Goal: Task Accomplishment & Management: Use online tool/utility

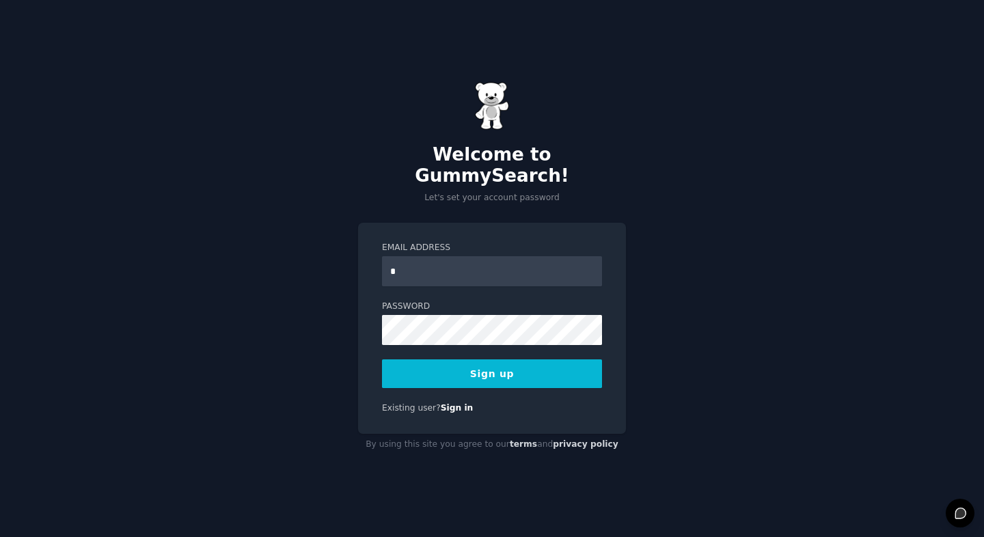
type input "**********"
click at [314, 356] on div "**********" at bounding box center [492, 268] width 984 height 537
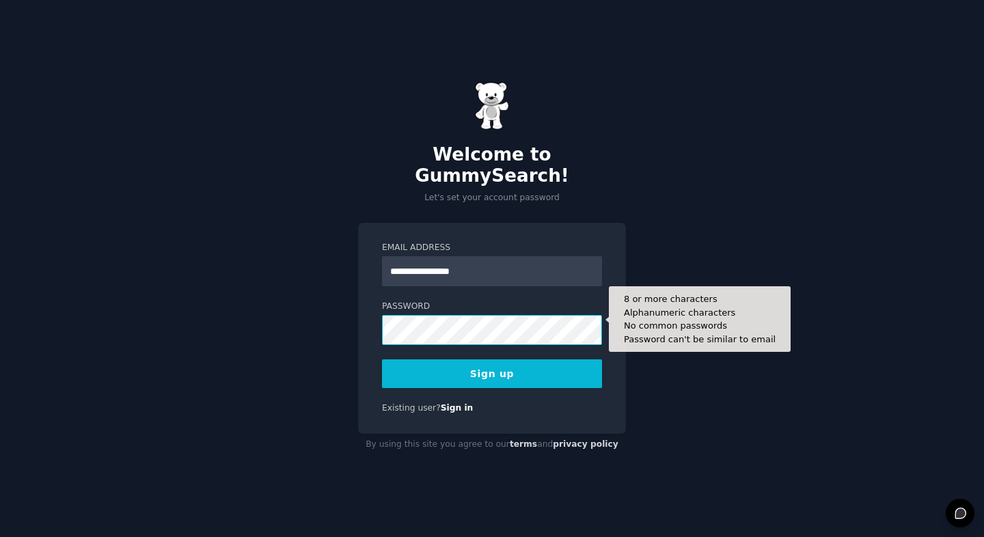
click at [382, 360] on button "Sign up" at bounding box center [492, 374] width 220 height 29
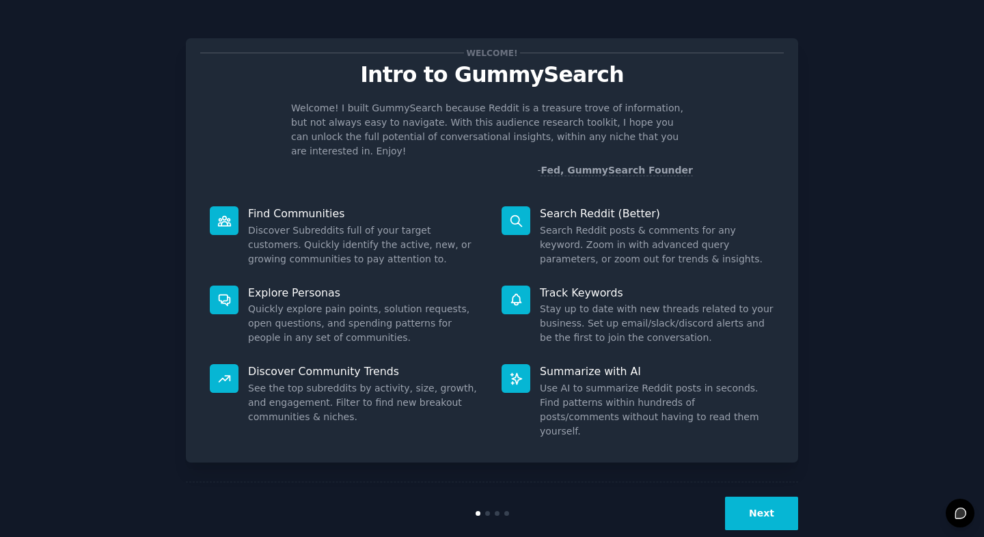
click at [766, 497] on button "Next" at bounding box center [761, 513] width 73 height 33
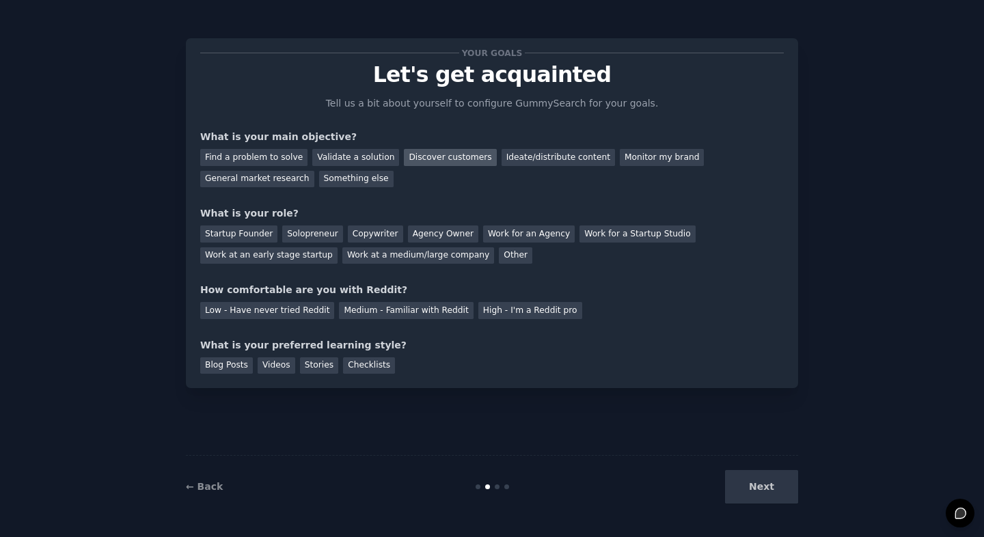
click at [437, 163] on div "Discover customers" at bounding box center [450, 157] width 92 height 17
click at [420, 156] on div "Discover customers" at bounding box center [450, 157] width 92 height 17
click at [267, 161] on div "Find a problem to solve" at bounding box center [253, 157] width 107 height 17
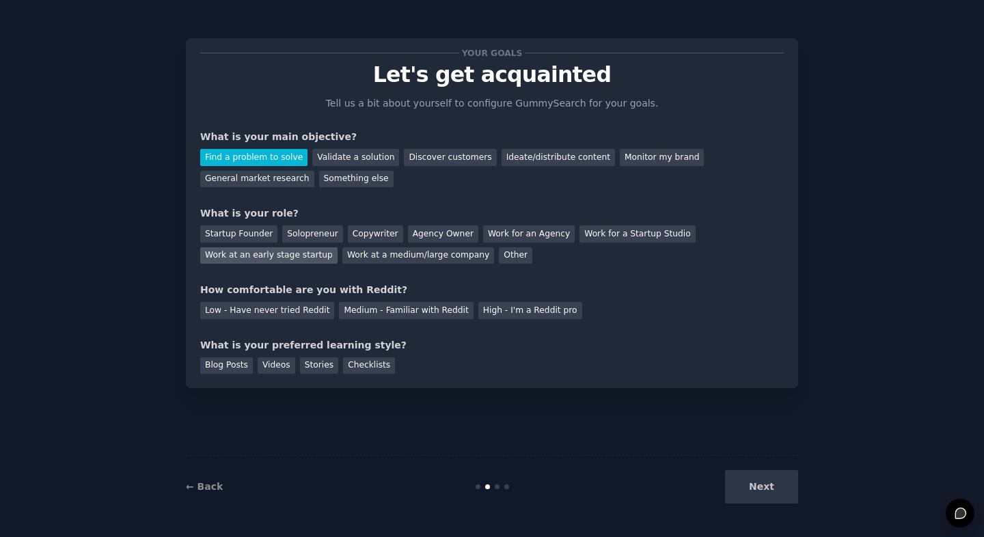
click at [294, 258] on div "Work at an early stage startup" at bounding box center [268, 255] width 137 height 17
click at [419, 310] on div "Medium - Familiar with Reddit" at bounding box center [406, 310] width 134 height 17
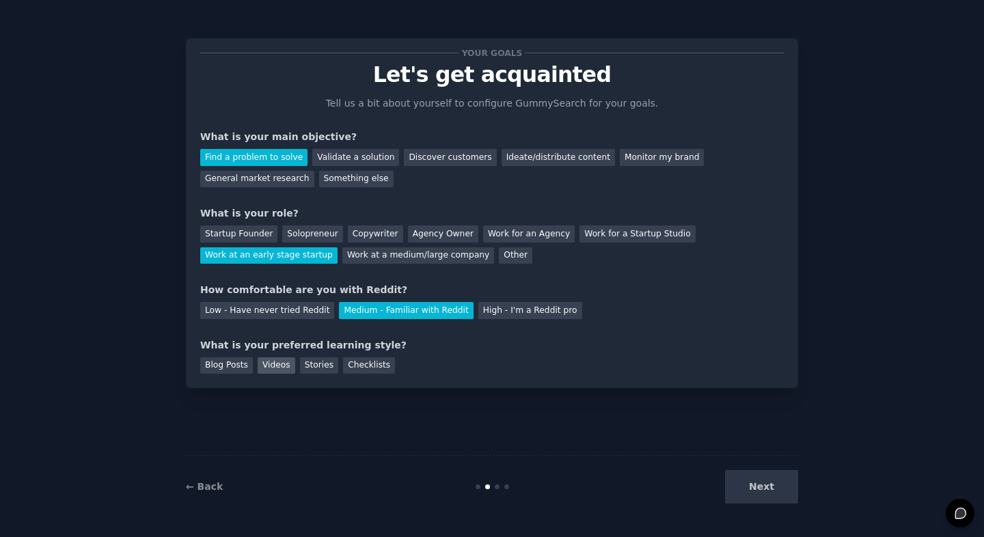
click at [284, 371] on div "Videos" at bounding box center [277, 366] width 38 height 17
click at [751, 487] on button "Next" at bounding box center [761, 486] width 73 height 33
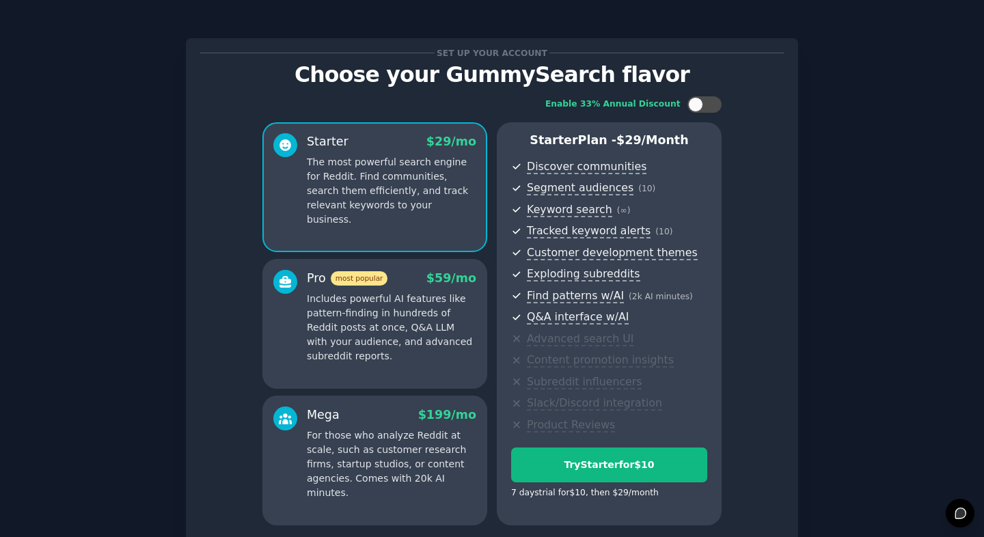
scroll to position [118, 0]
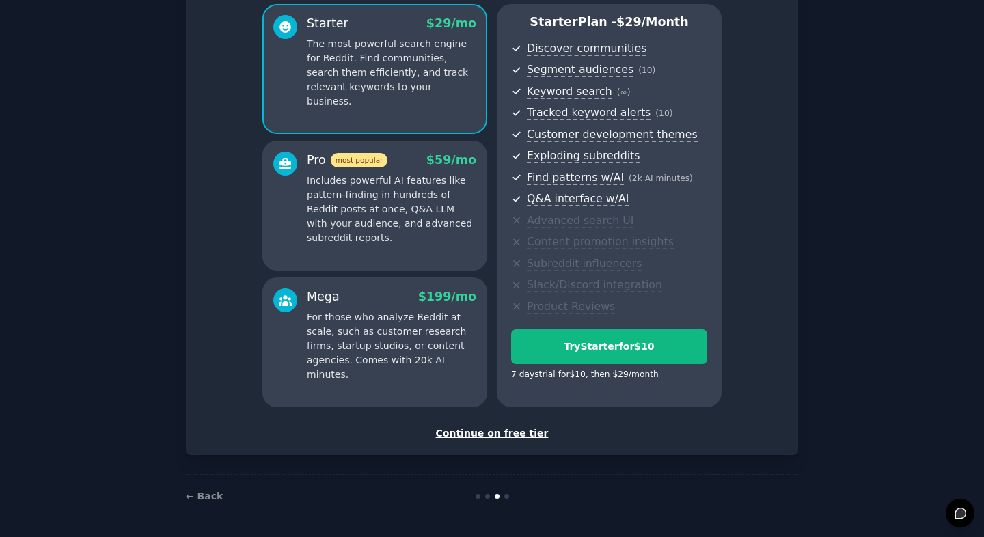
click at [510, 434] on div "Continue on free tier" at bounding box center [492, 434] width 584 height 14
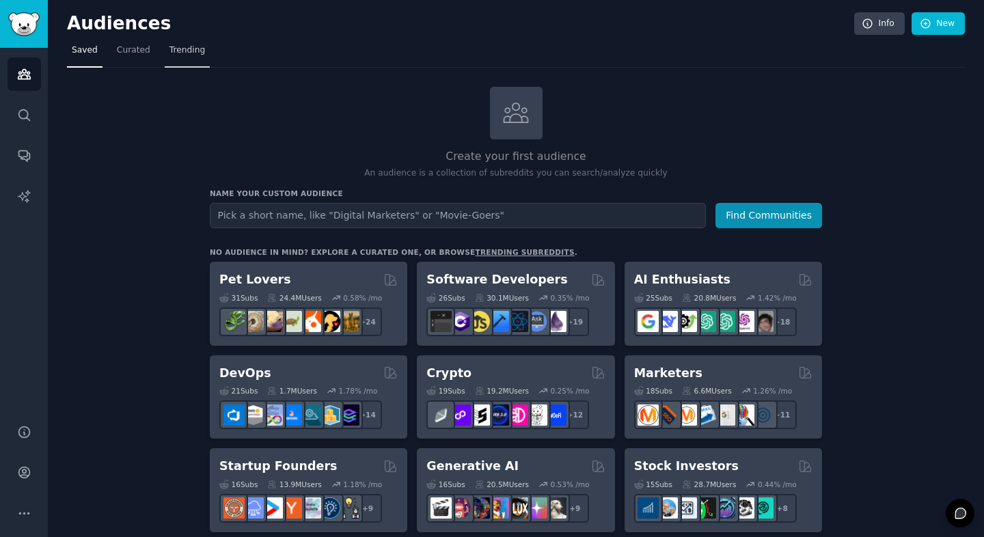
click at [184, 54] on span "Trending" at bounding box center [188, 50] width 36 height 12
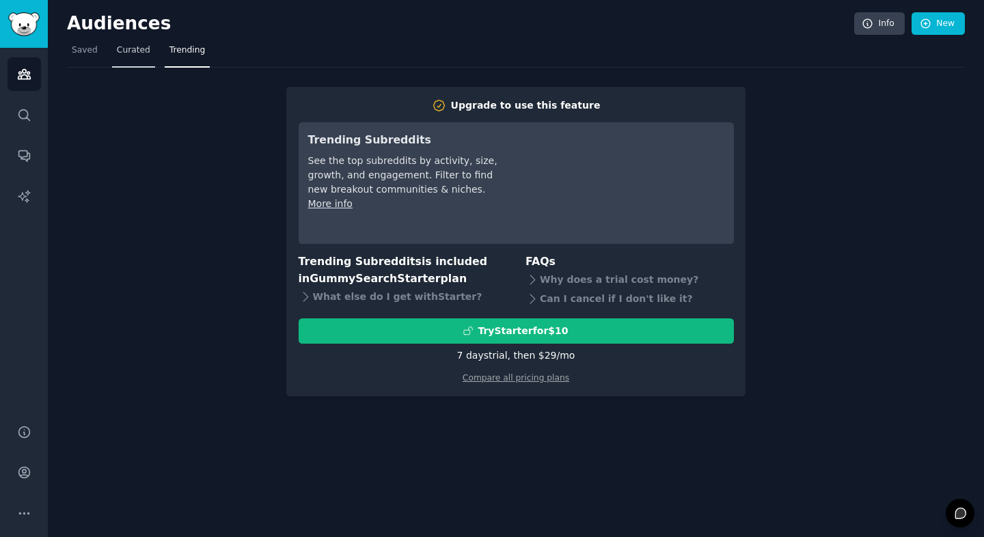
click at [131, 61] on link "Curated" at bounding box center [133, 54] width 43 height 28
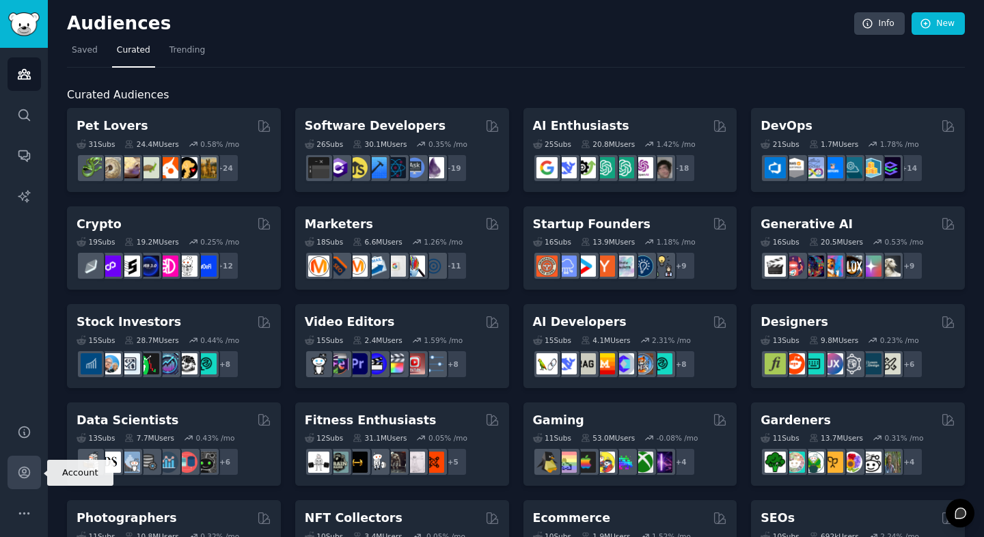
click at [24, 466] on icon "Sidebar" at bounding box center [24, 473] width 14 height 14
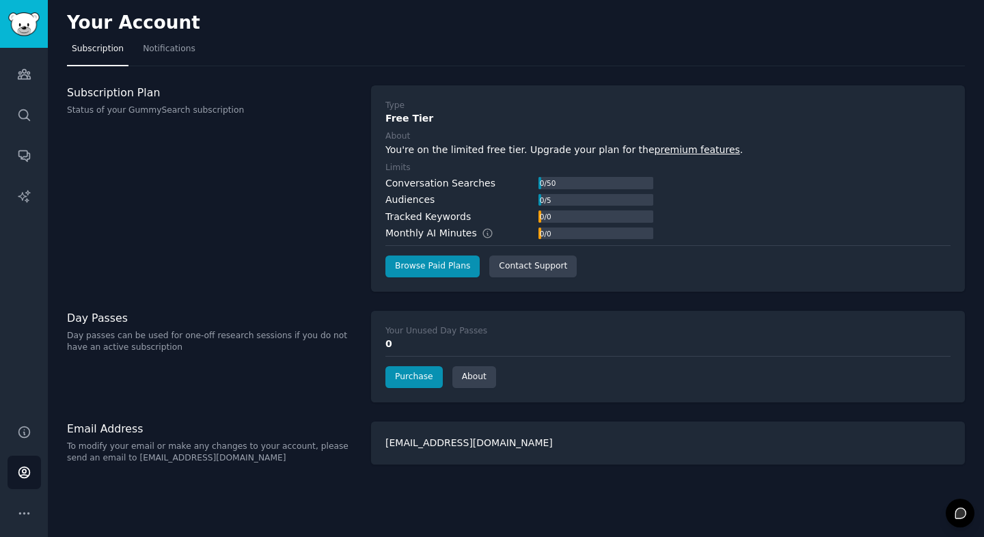
click at [289, 255] on div "Subscription Plan Status of your GummySearch subscription" at bounding box center [212, 188] width 290 height 206
click at [20, 111] on icon "Sidebar" at bounding box center [23, 114] width 11 height 11
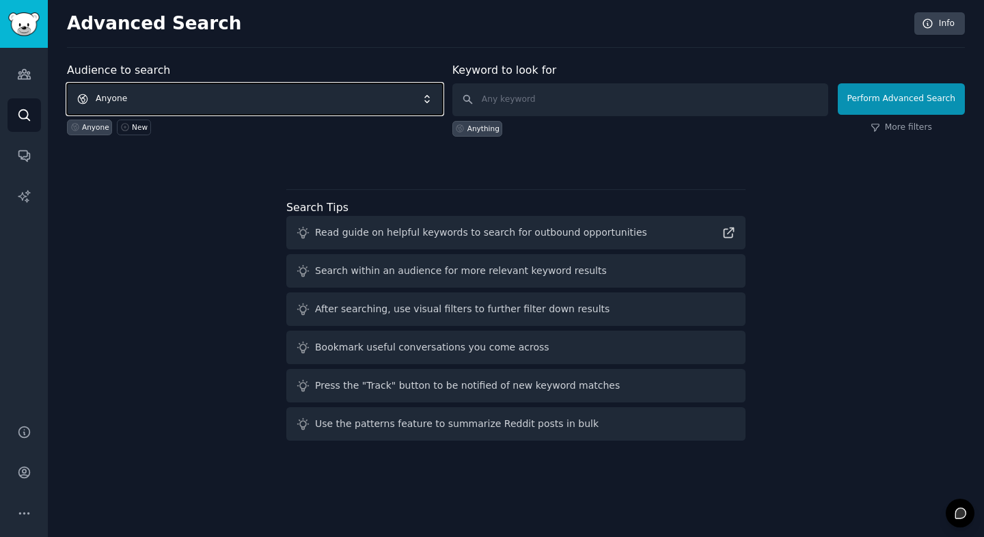
click at [190, 100] on span "Anyone" at bounding box center [255, 98] width 376 height 31
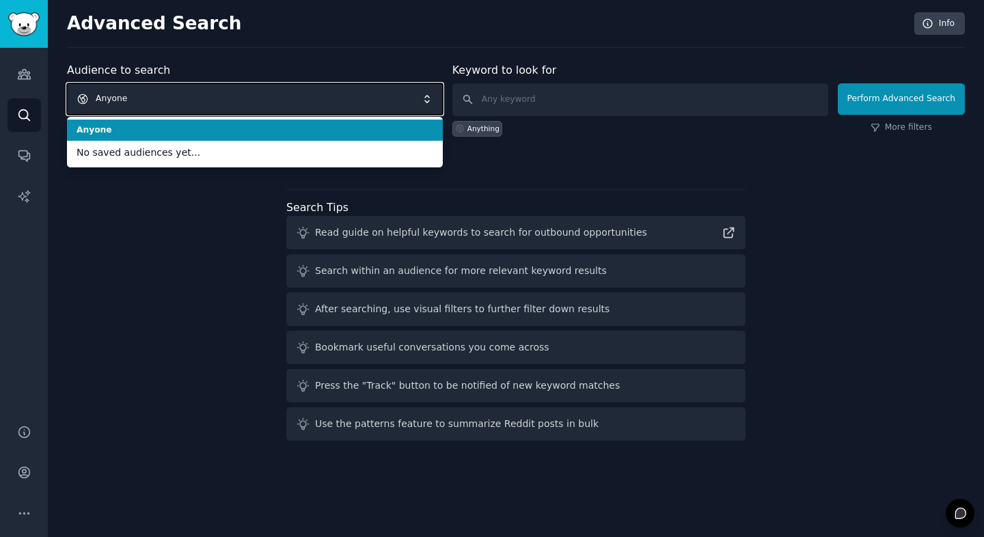
click at [190, 100] on span "Anyone" at bounding box center [255, 98] width 376 height 31
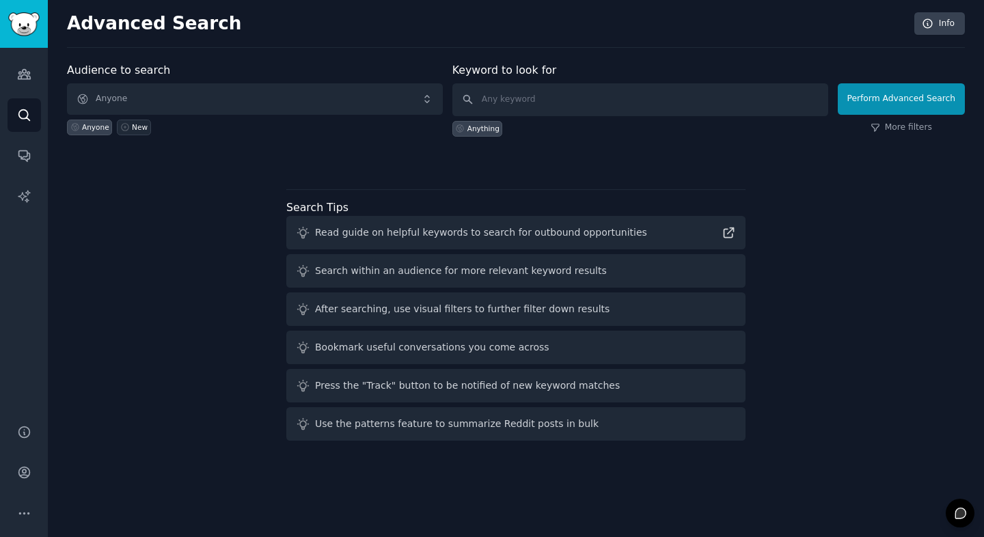
click at [134, 131] on div "New" at bounding box center [140, 127] width 16 height 10
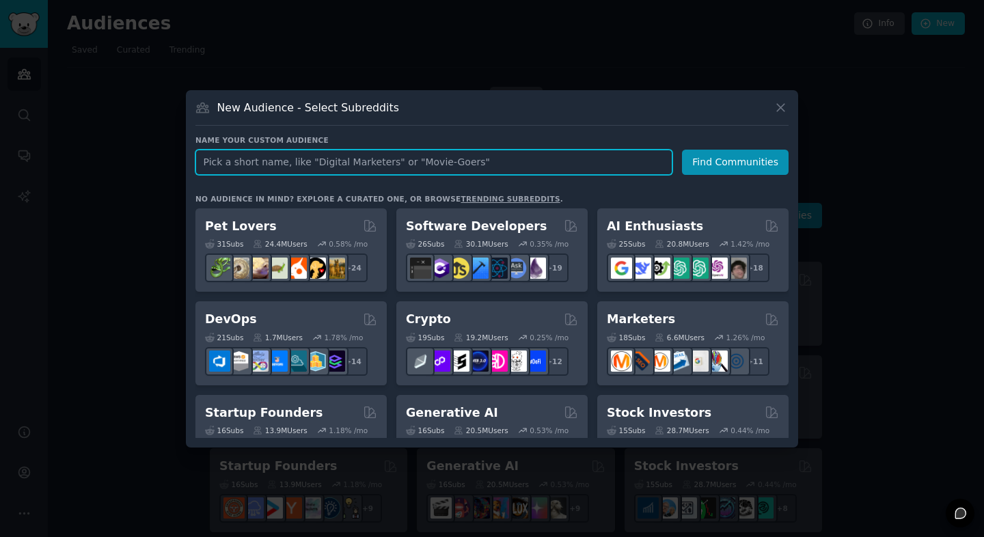
click at [275, 163] on input "text" at bounding box center [434, 162] width 477 height 25
click at [307, 157] on input "text" at bounding box center [434, 162] width 477 height 25
type input "f"
type input "argentina"
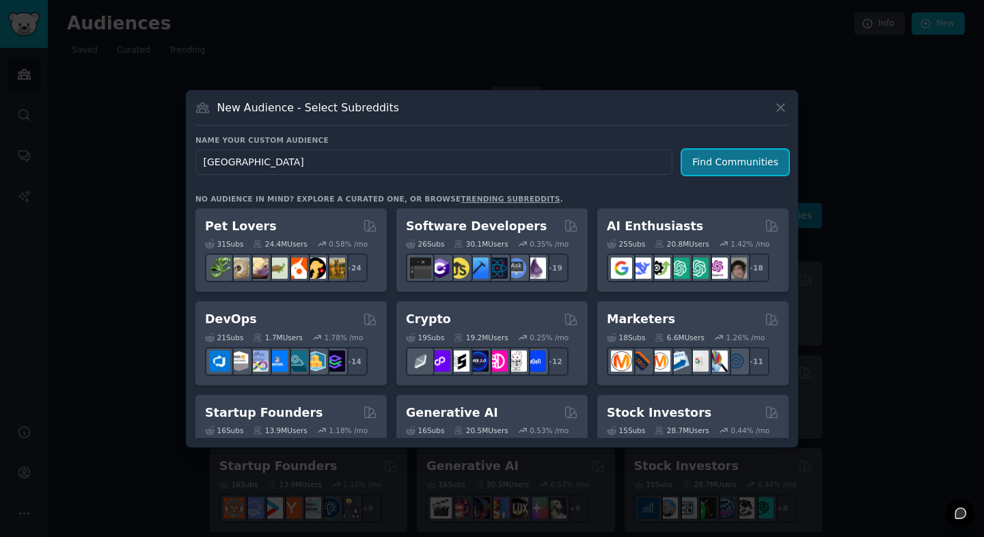
click at [725, 157] on button "Find Communities" at bounding box center [735, 162] width 107 height 25
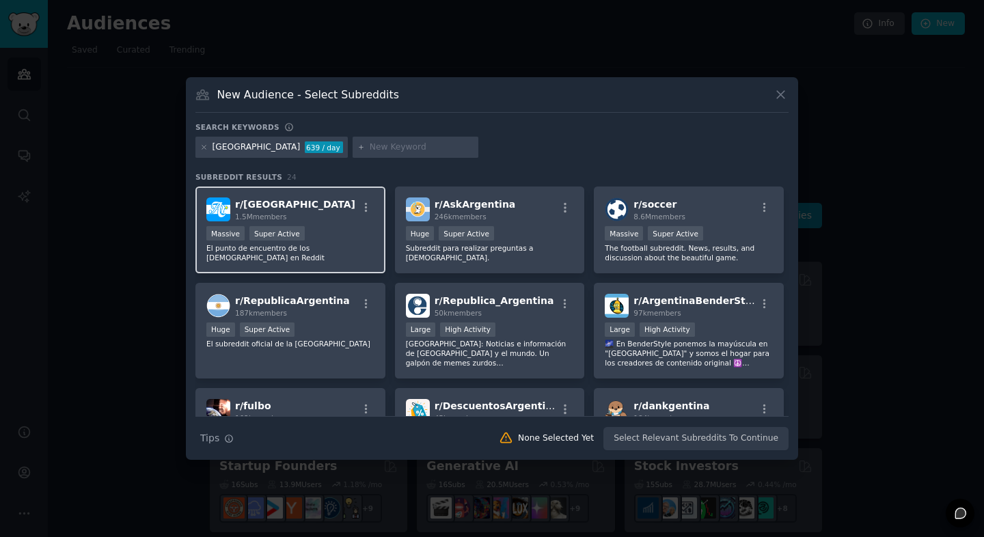
click at [269, 202] on span "r/ argentina" at bounding box center [295, 204] width 120 height 11
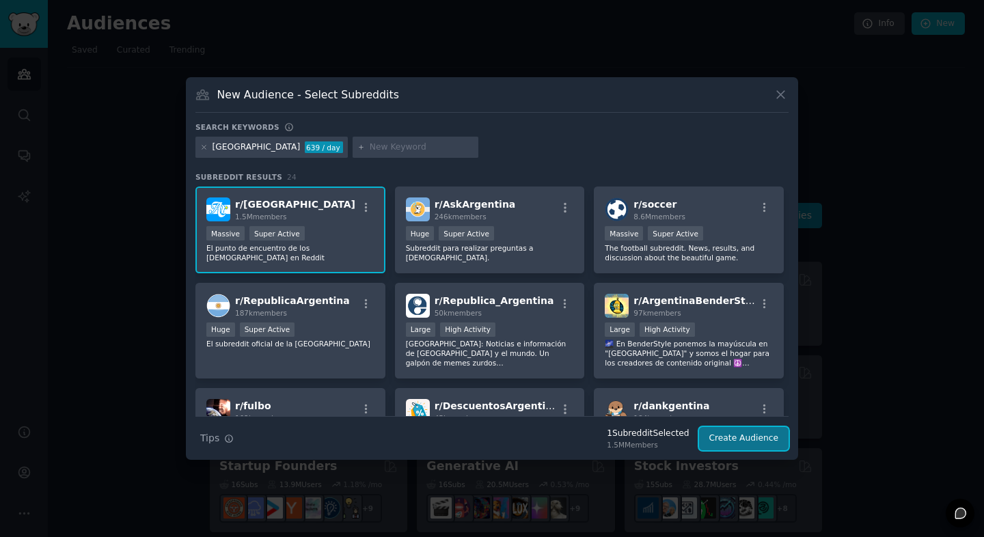
click at [741, 437] on button "Create Audience" at bounding box center [744, 438] width 90 height 23
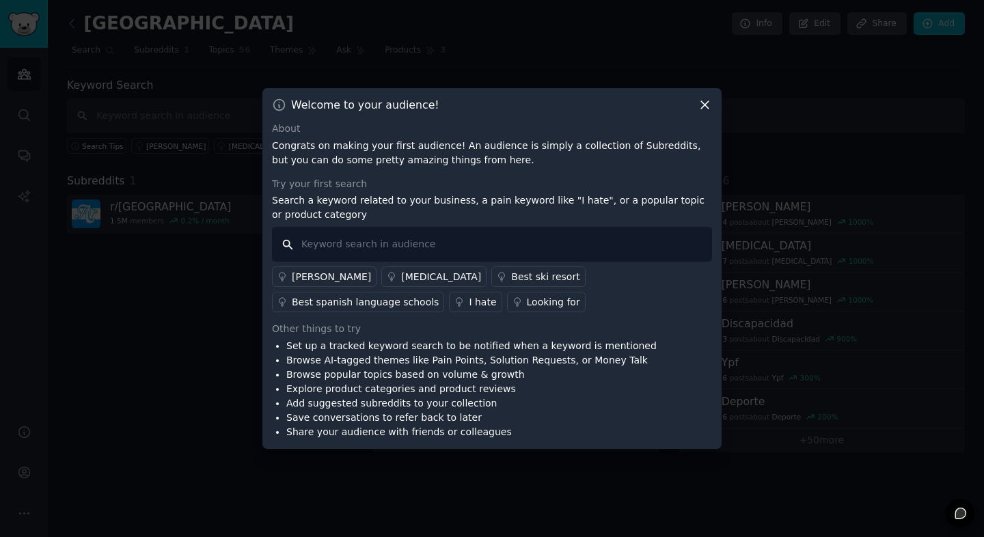
click at [397, 245] on input "text" at bounding box center [492, 244] width 440 height 35
click at [407, 248] on input "text" at bounding box center [492, 244] width 440 height 35
click at [702, 101] on icon at bounding box center [705, 105] width 14 height 14
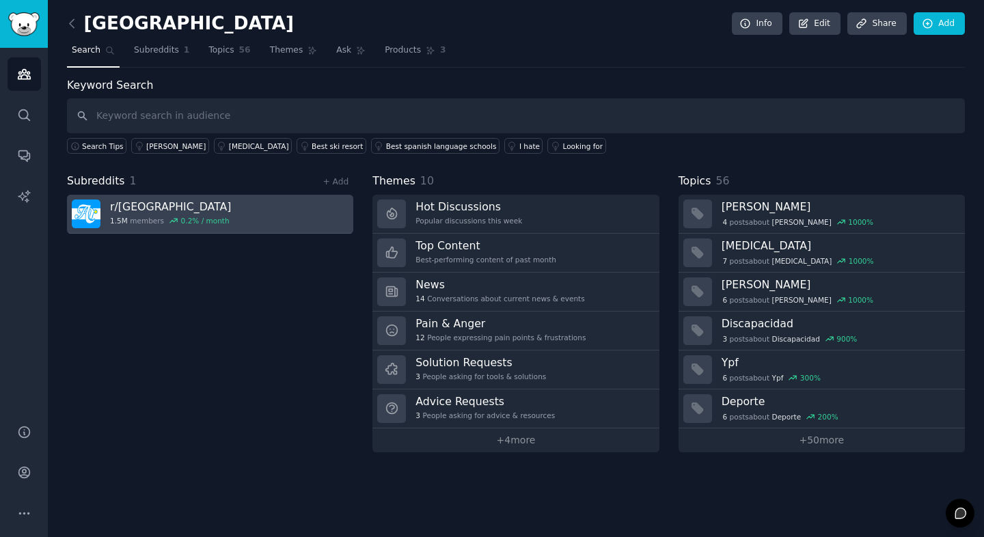
click at [299, 223] on link "r/ argentina 1.5M members 0.2 % / month" at bounding box center [210, 214] width 286 height 39
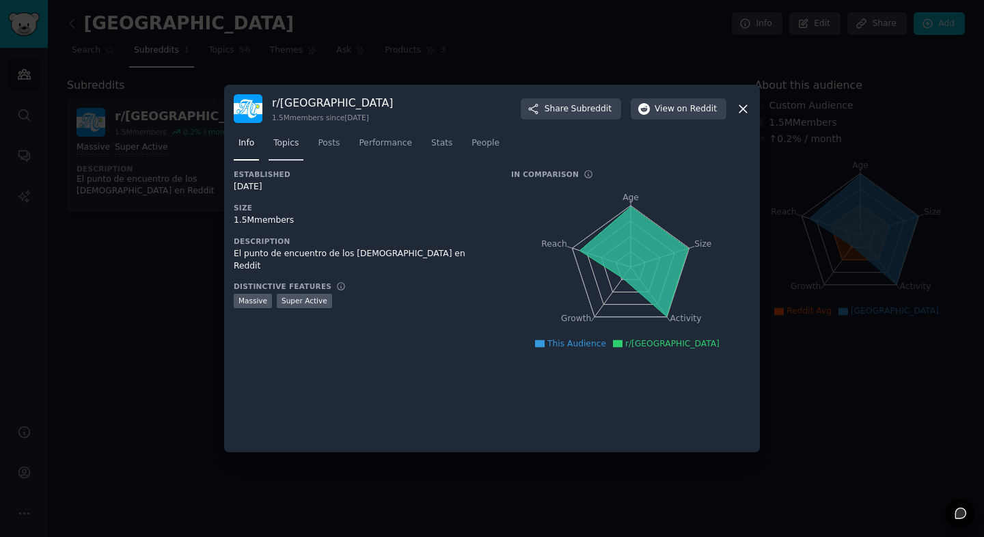
click at [299, 145] on link "Topics" at bounding box center [286, 147] width 35 height 28
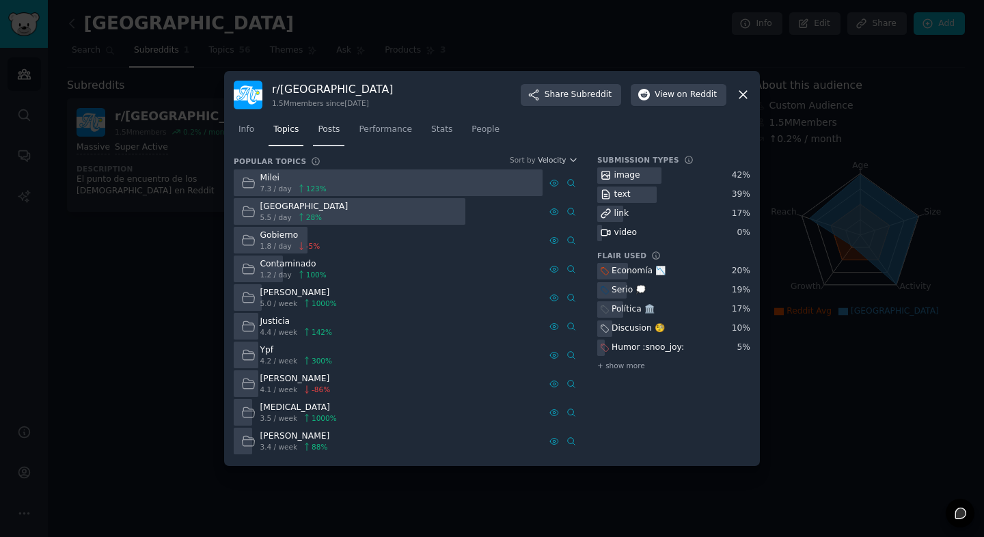
click at [328, 129] on span "Posts" at bounding box center [329, 130] width 22 height 12
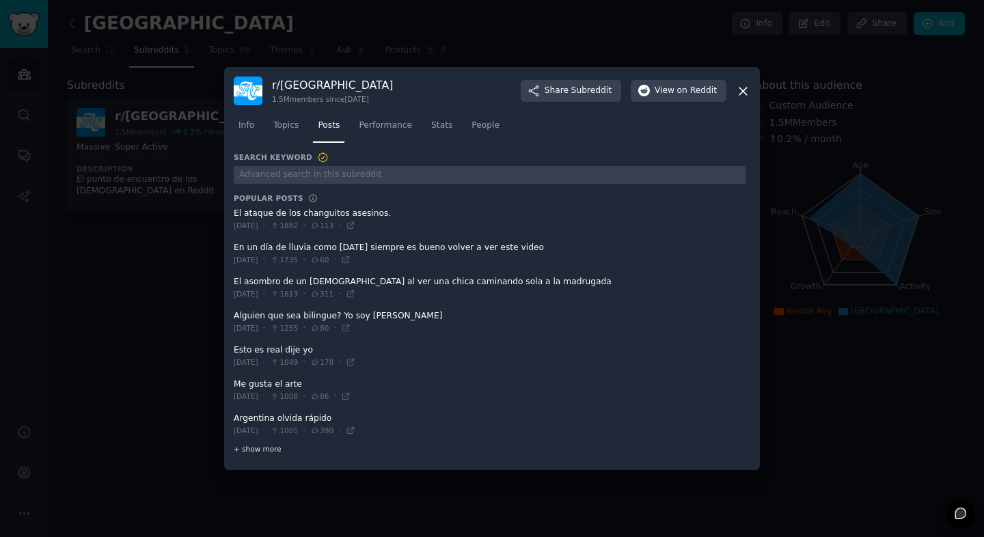
click at [265, 446] on span "+ show more" at bounding box center [258, 449] width 48 height 10
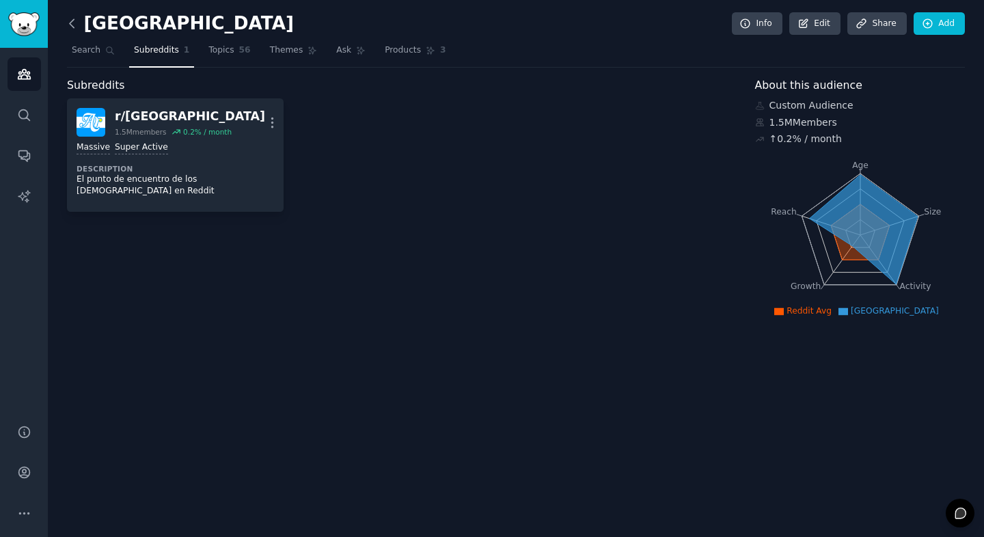
click at [75, 25] on icon at bounding box center [72, 23] width 14 height 14
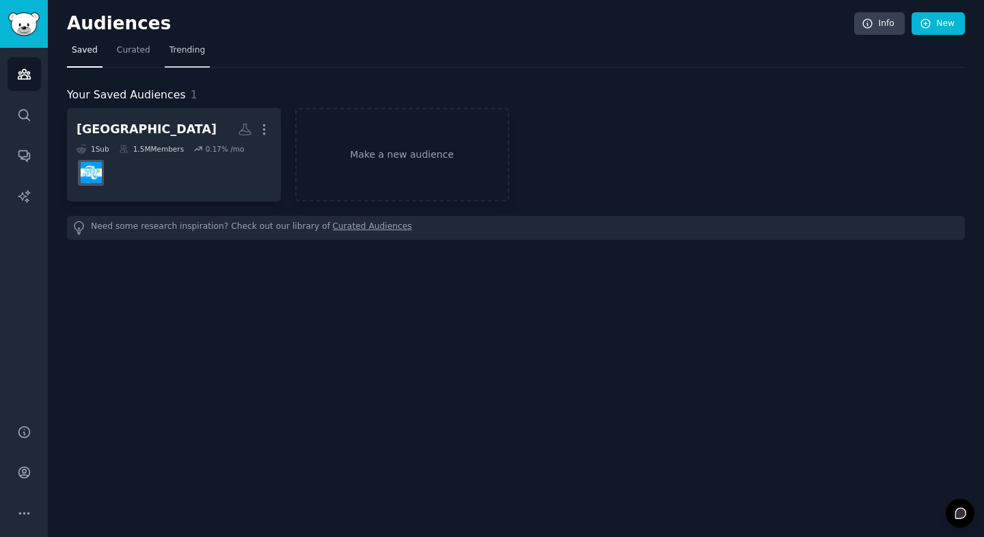
click at [170, 52] on span "Trending" at bounding box center [188, 50] width 36 height 12
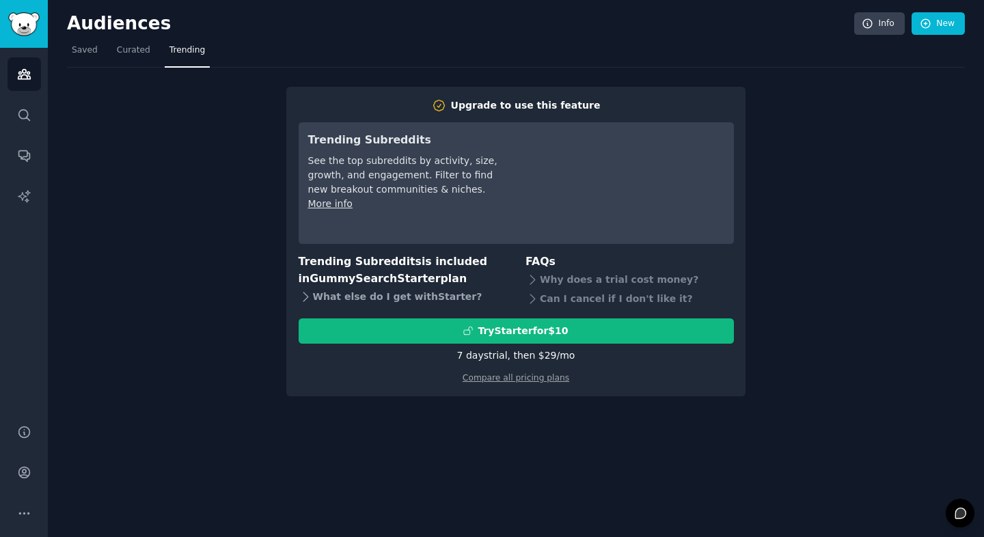
click at [381, 296] on div "What else do I get with Starter ?" at bounding box center [403, 296] width 209 height 19
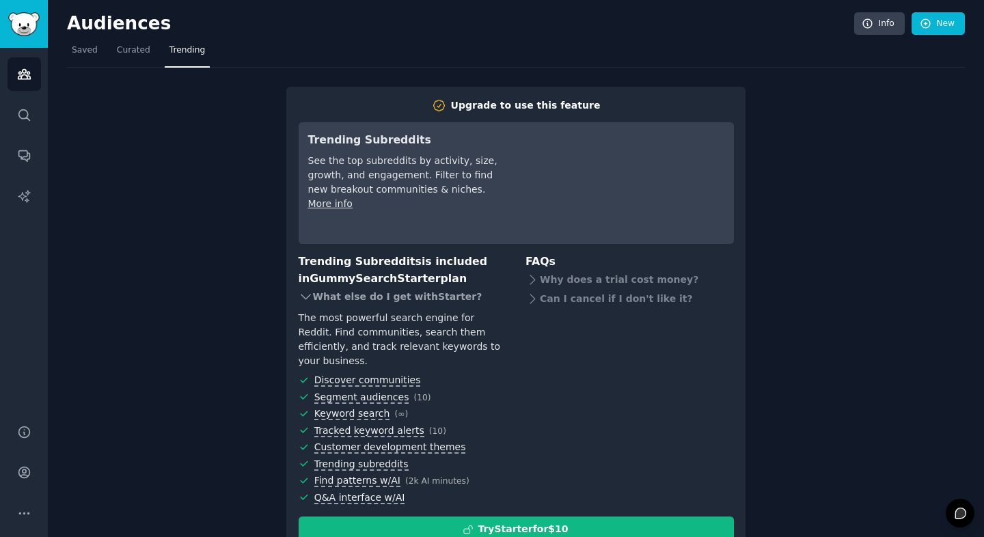
click at [369, 297] on div "What else do I get with Starter ?" at bounding box center [403, 296] width 209 height 19
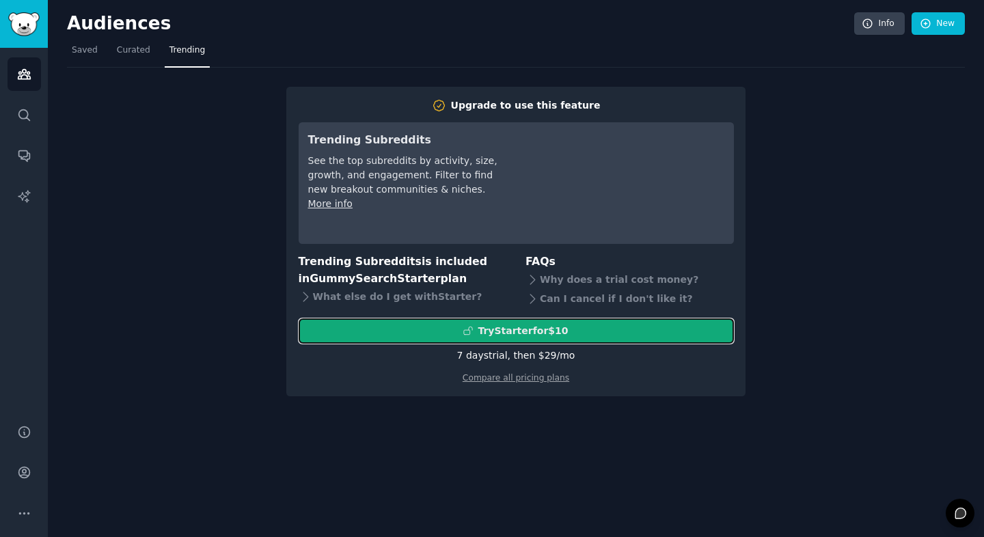
click at [524, 339] on button "Try Starter for $10" at bounding box center [516, 331] width 435 height 25
